Goal: Book appointment/travel/reservation

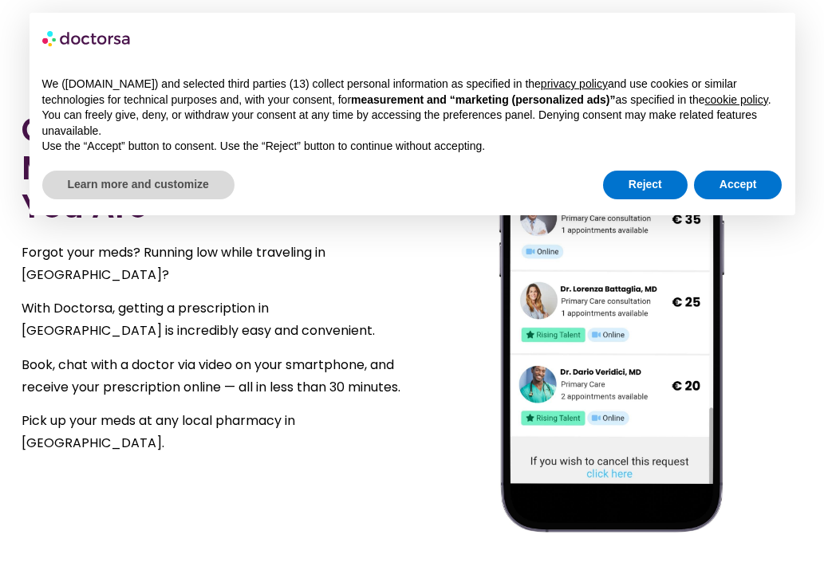
scroll to position [890, 0]
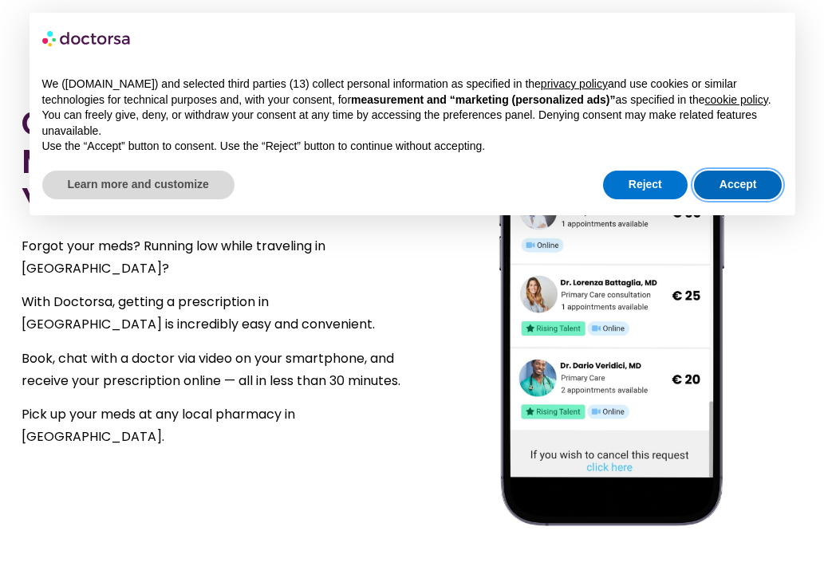
click at [753, 195] on button "Accept" at bounding box center [738, 185] width 88 height 29
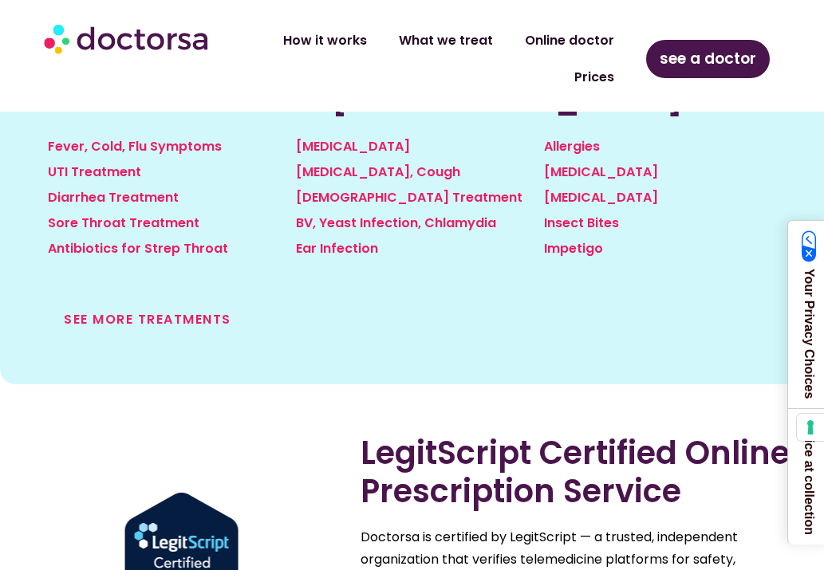
scroll to position [1883, 0]
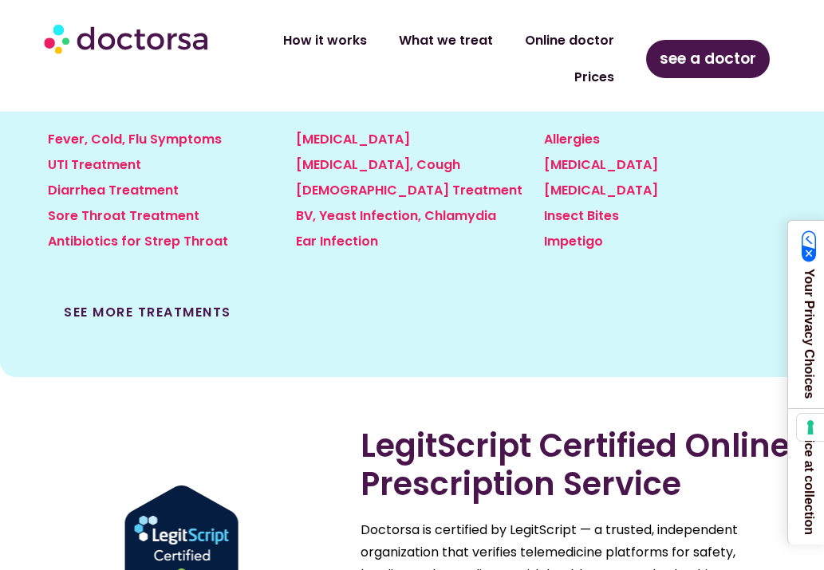
click at [176, 309] on link "See more treatments" at bounding box center [147, 312] width 167 height 18
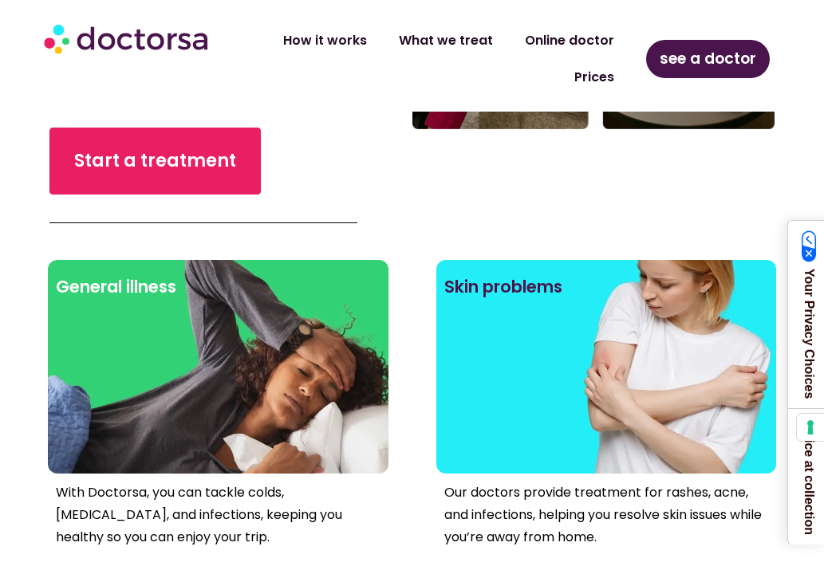
scroll to position [486, 0]
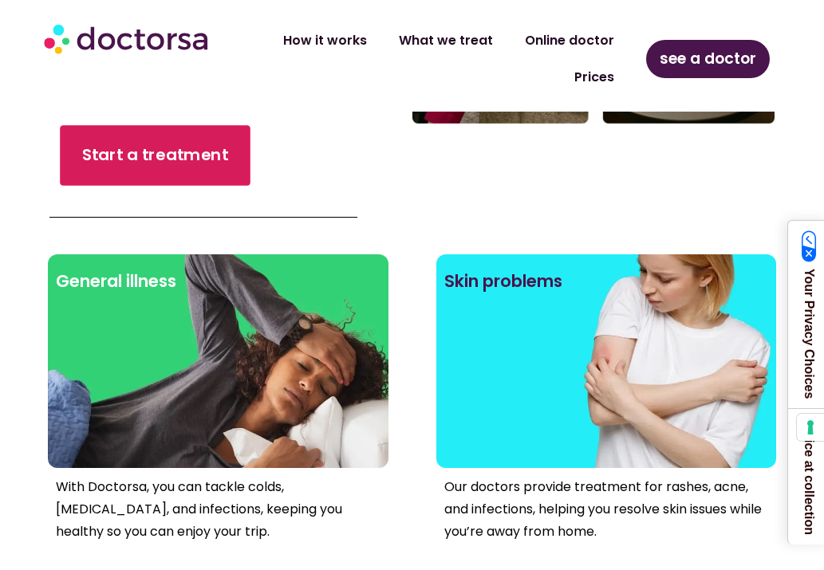
click at [198, 144] on span "Start a treatment" at bounding box center [155, 155] width 146 height 23
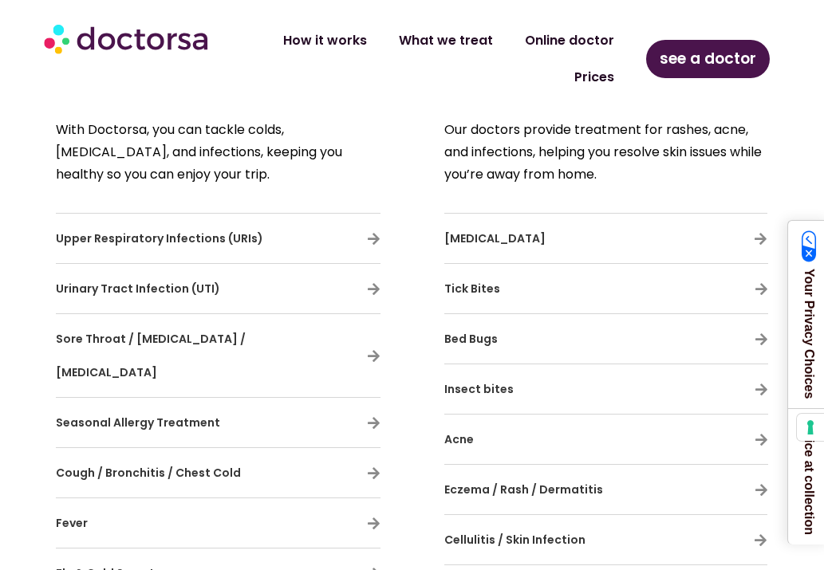
scroll to position [695, 0]
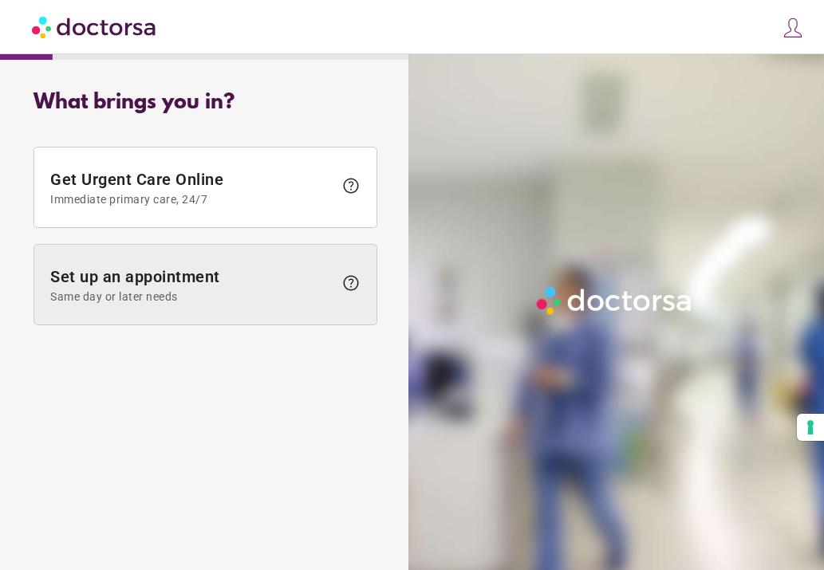
click at [258, 287] on span "Set up an appointment Same day or later needs" at bounding box center [191, 285] width 283 height 36
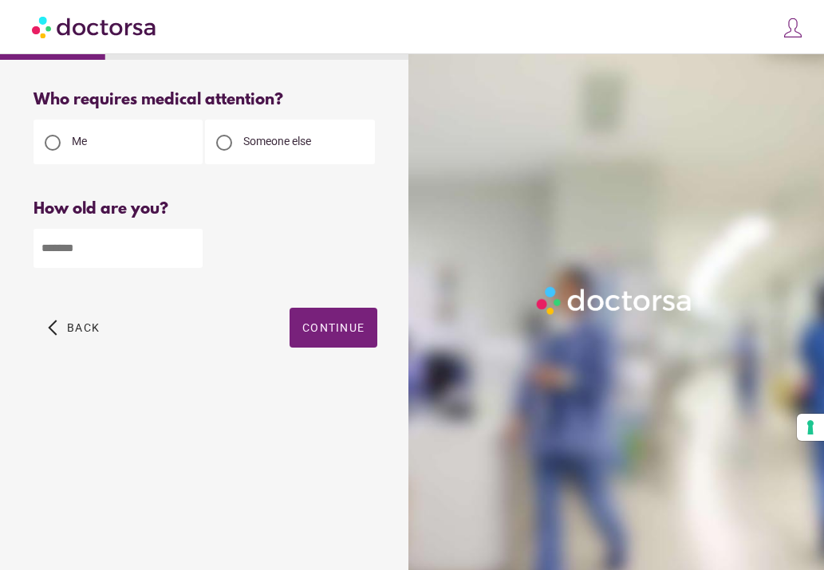
click at [111, 254] on input "number" at bounding box center [117, 248] width 169 height 39
type input "**"
click at [313, 328] on span "Continue" at bounding box center [333, 327] width 62 height 13
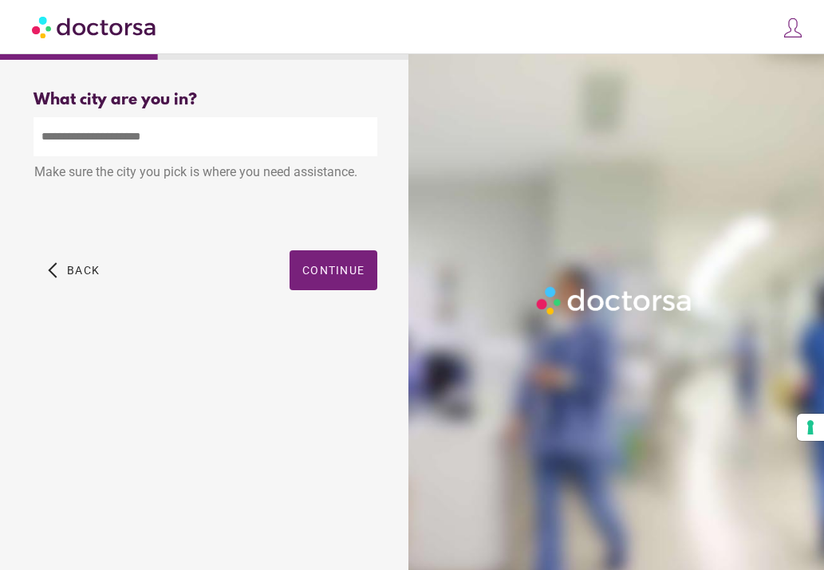
click at [107, 136] on input "text" at bounding box center [205, 136] width 344 height 39
drag, startPoint x: 195, startPoint y: 213, endPoint x: 120, endPoint y: 168, distance: 87.9
click at [120, 168] on div "Make sure the city you pick is where you need assistance." at bounding box center [205, 173] width 344 height 35
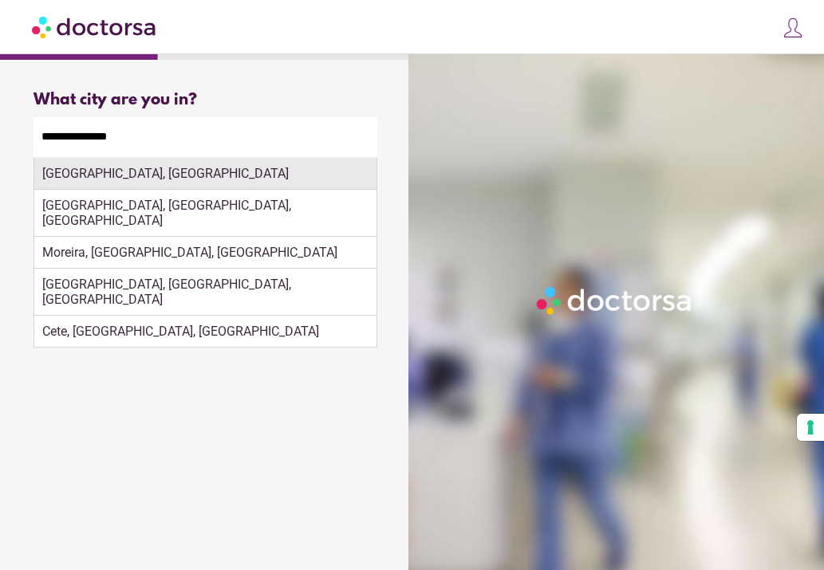
click at [167, 173] on div "Porto, Portugal" at bounding box center [205, 174] width 342 height 32
type input "**********"
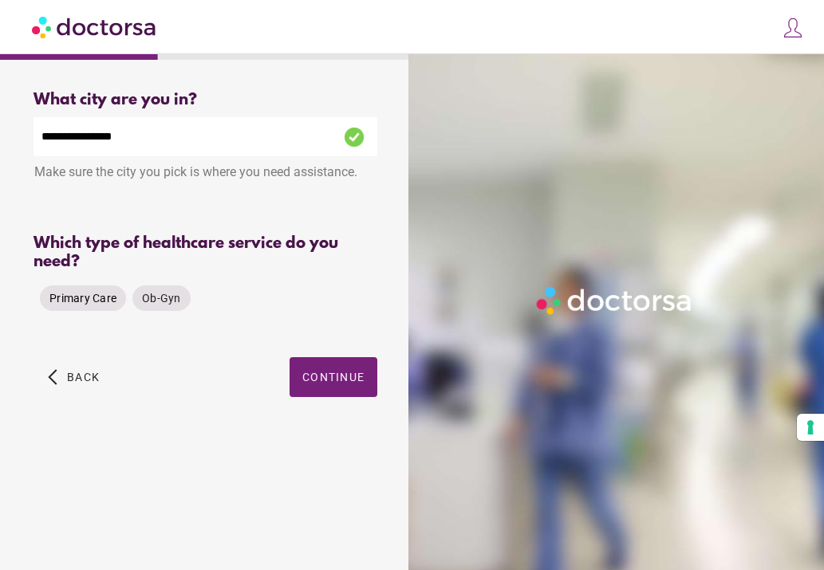
click at [102, 300] on span "Primary Care" at bounding box center [82, 298] width 67 height 13
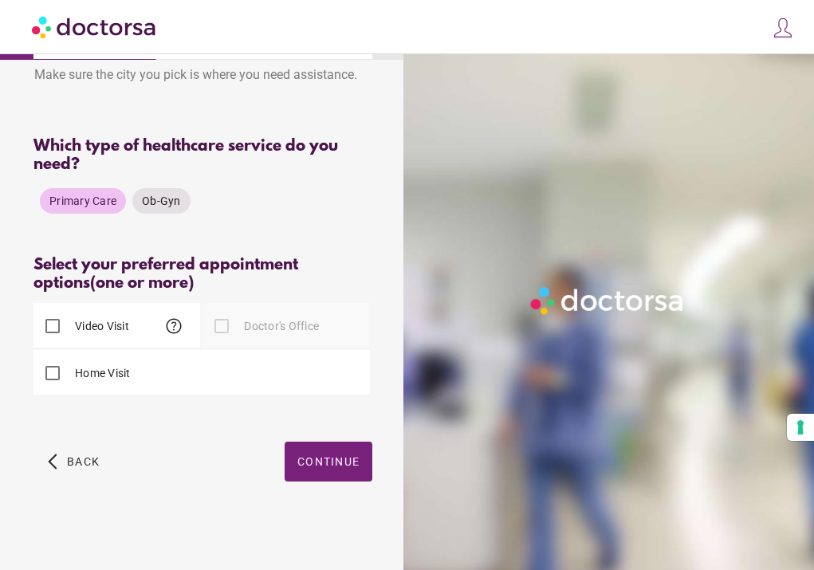
scroll to position [99, 0]
click at [324, 462] on span "Continue" at bounding box center [328, 461] width 62 height 13
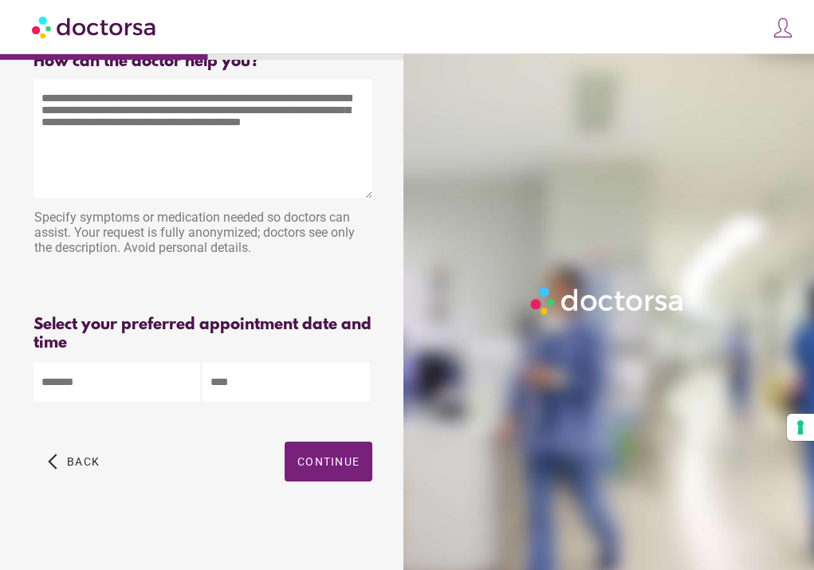
scroll to position [0, 0]
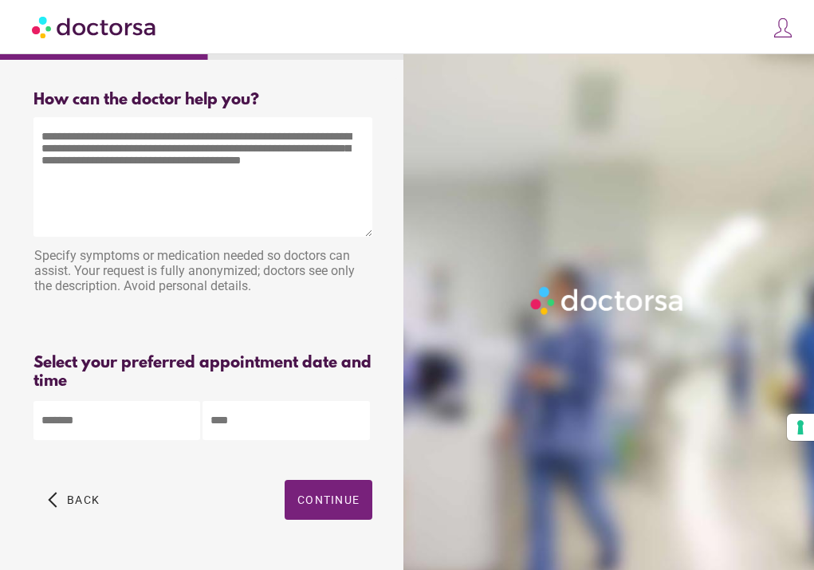
click at [152, 185] on textarea at bounding box center [202, 177] width 339 height 120
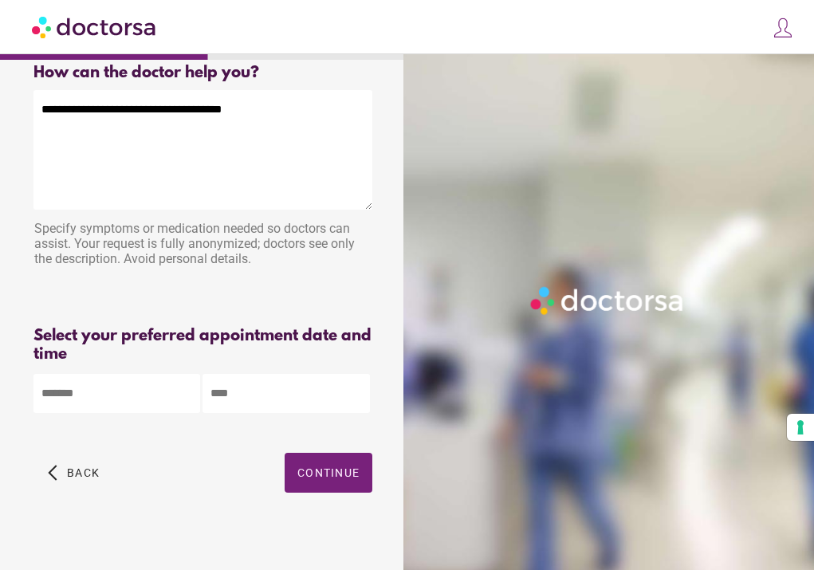
scroll to position [26, 0]
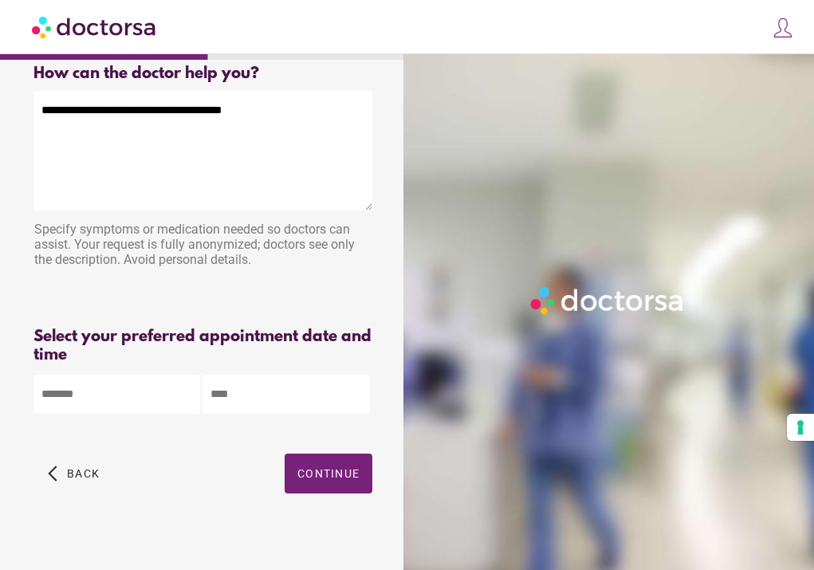
type textarea "**********"
click at [128, 380] on body "**********" at bounding box center [407, 278] width 814 height 608
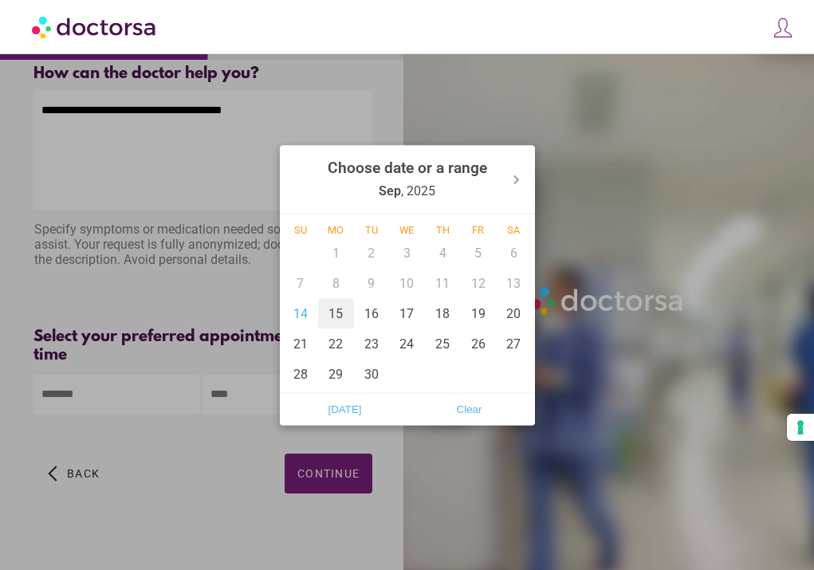
click at [343, 314] on div "15" at bounding box center [336, 313] width 36 height 30
type input "******"
click at [230, 390] on div at bounding box center [407, 285] width 814 height 570
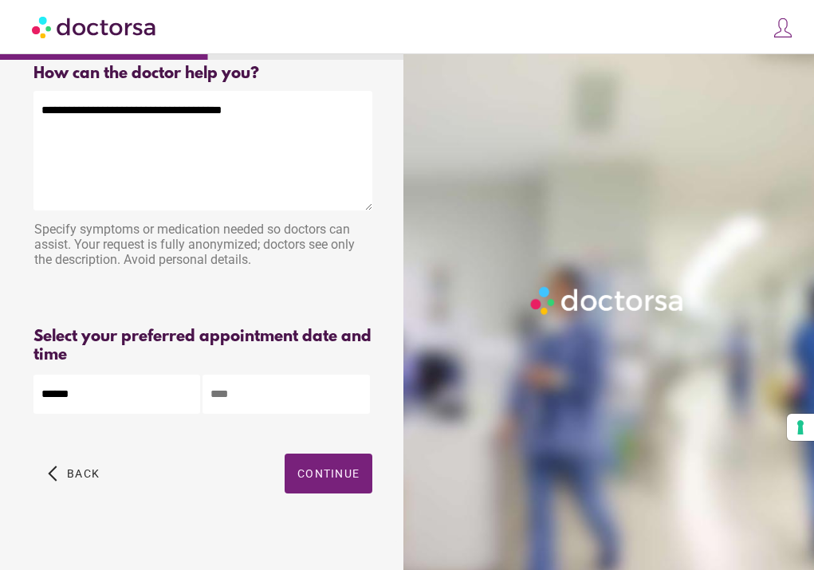
click at [253, 386] on input "text" at bounding box center [286, 394] width 167 height 39
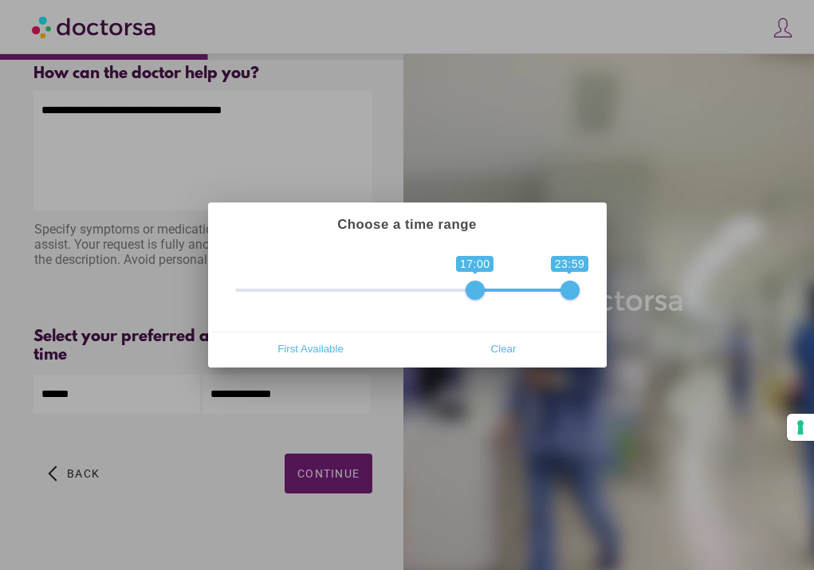
type input "**********"
drag, startPoint x: 242, startPoint y: 288, endPoint x: 484, endPoint y: 295, distance: 242.5
click at [484, 295] on span at bounding box center [488, 290] width 19 height 19
click at [568, 289] on span at bounding box center [569, 290] width 19 height 19
click at [329, 454] on div at bounding box center [407, 285] width 814 height 570
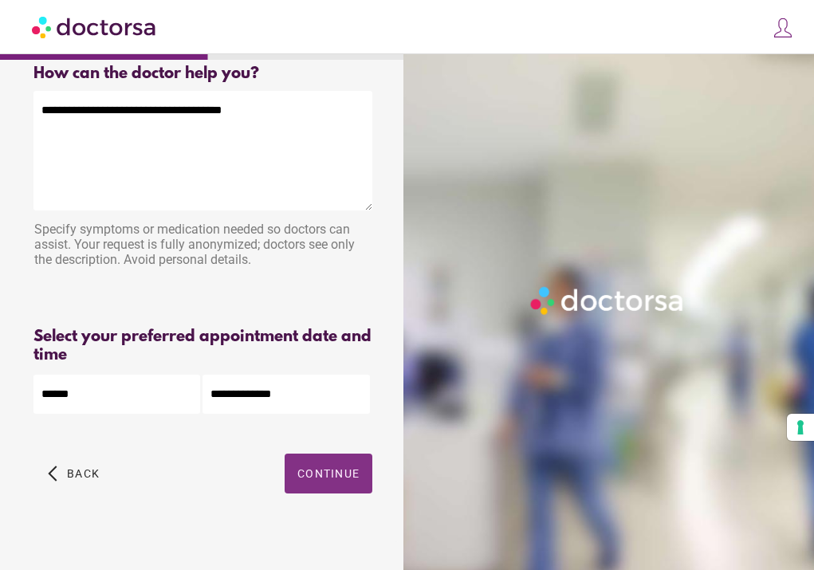
click at [313, 467] on span "Continue" at bounding box center [328, 473] width 62 height 13
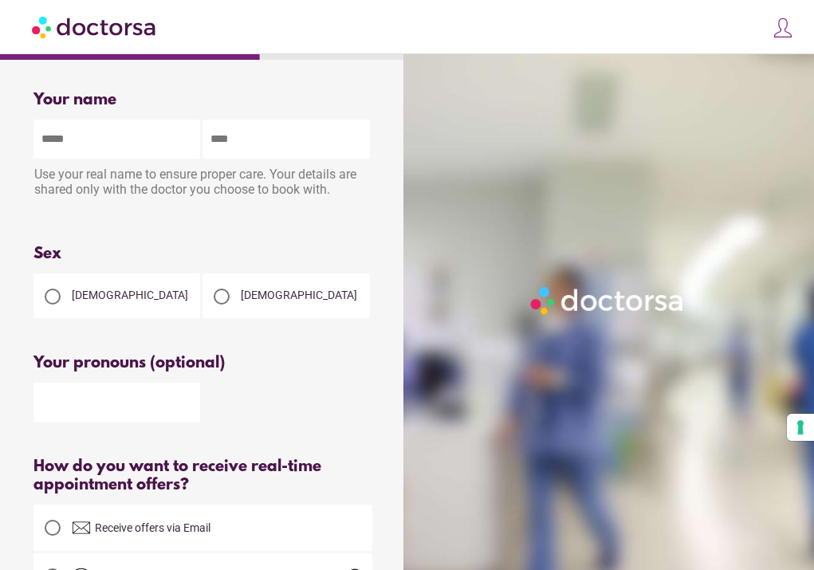
scroll to position [0, 0]
